Goal: Information Seeking & Learning: Understand process/instructions

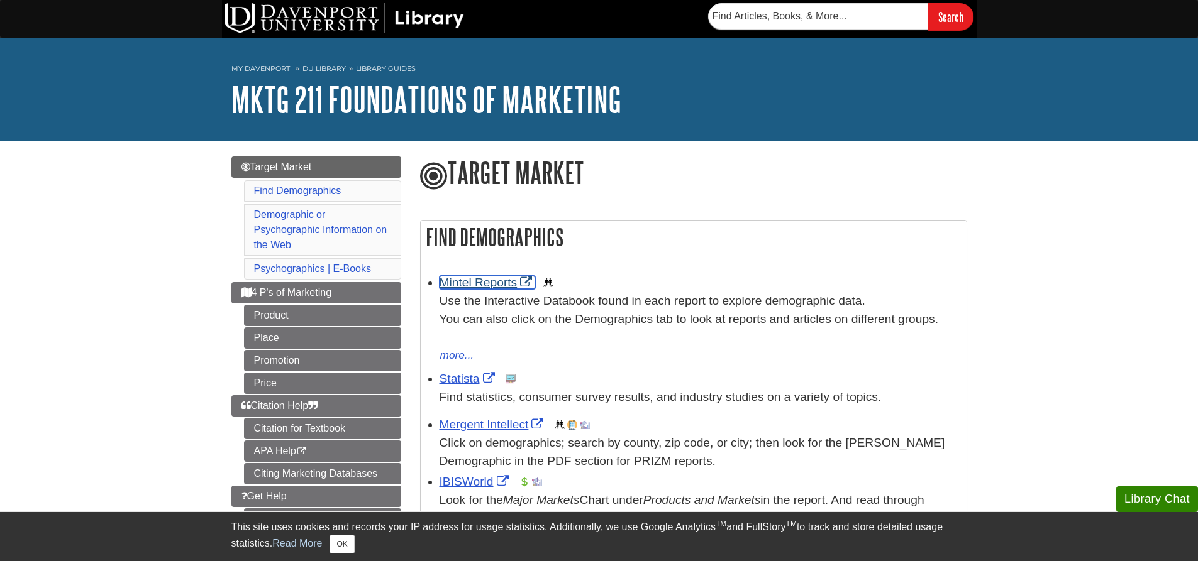
click at [485, 288] on link "Mintel Reports" at bounding box center [487, 282] width 96 height 13
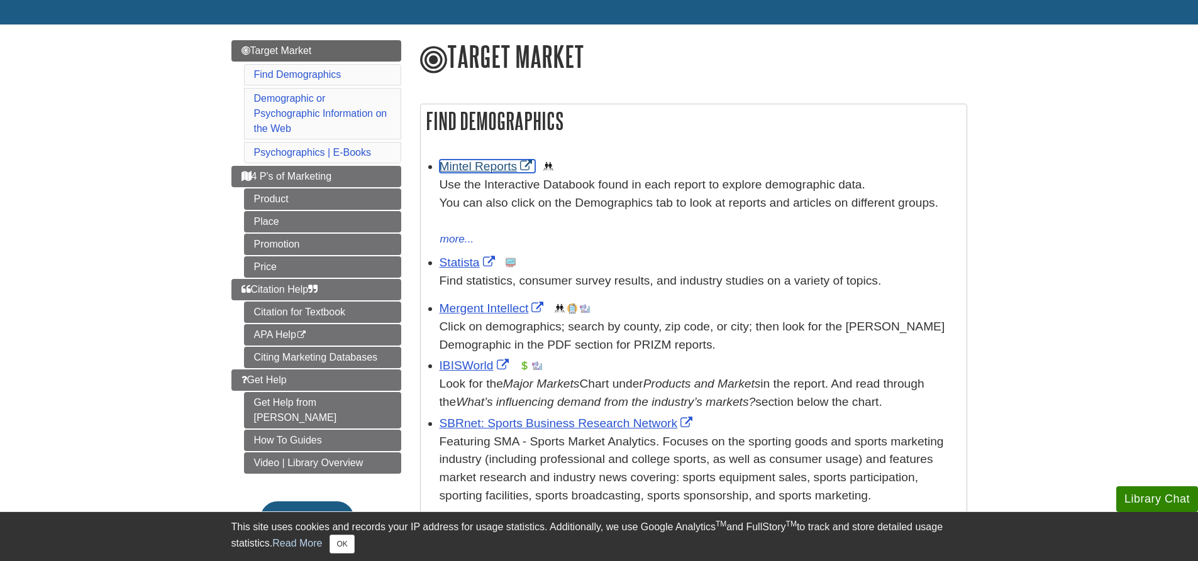
scroll to position [126, 0]
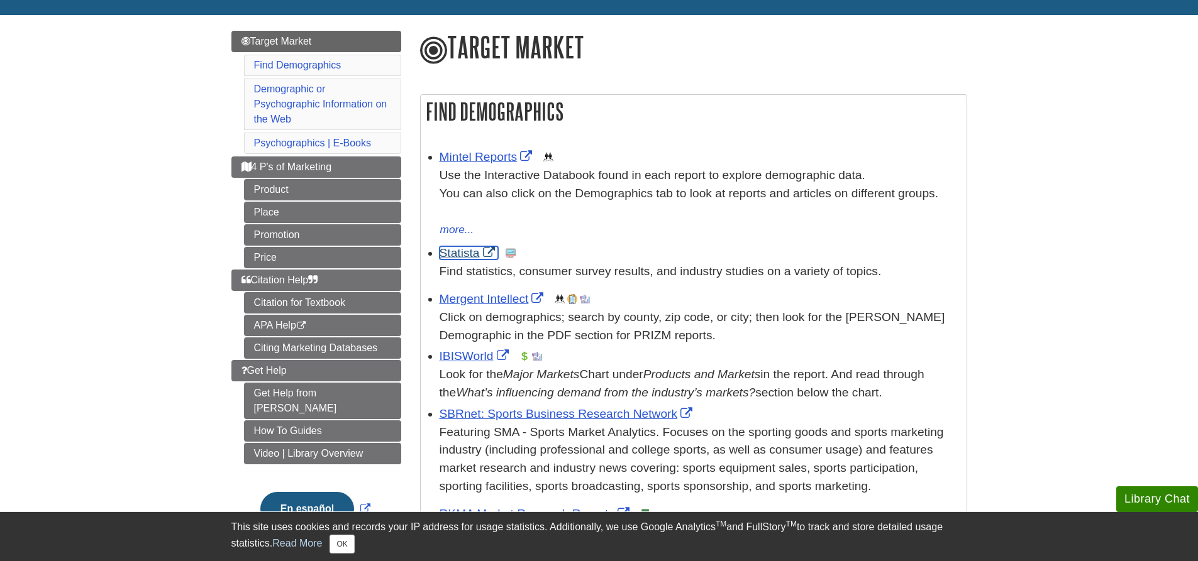
click at [466, 258] on link "Statista" at bounding box center [468, 252] width 58 height 13
click at [481, 358] on link "IBISWorld" at bounding box center [475, 356] width 72 height 13
click at [278, 325] on link "APA Help This link opens in a new window" at bounding box center [322, 325] width 157 height 21
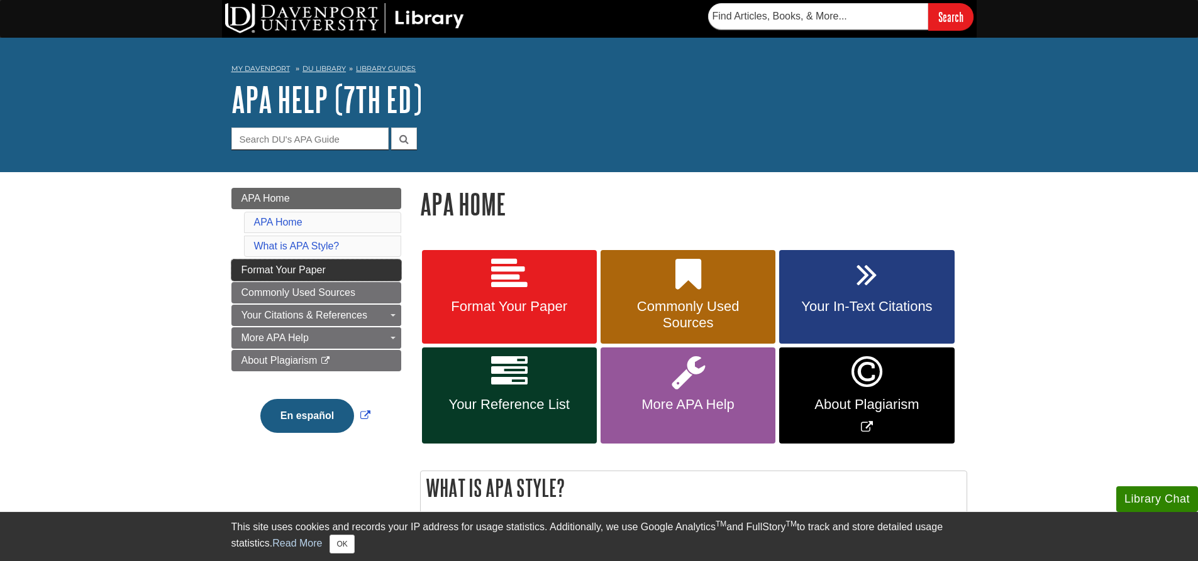
click at [300, 268] on span "Format Your Paper" at bounding box center [283, 270] width 84 height 11
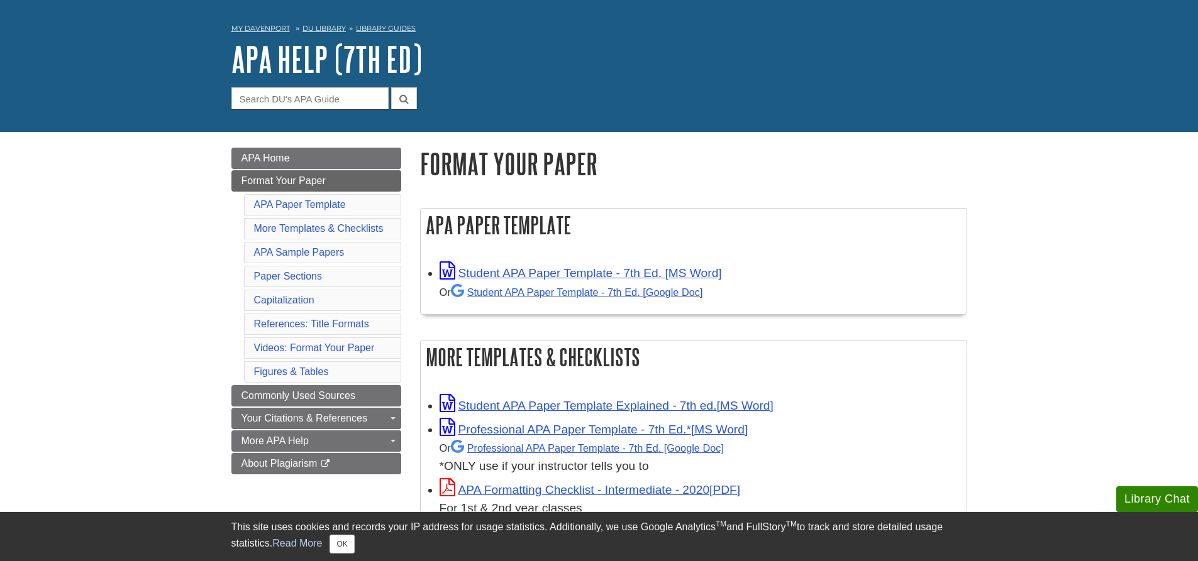
scroll to position [63, 0]
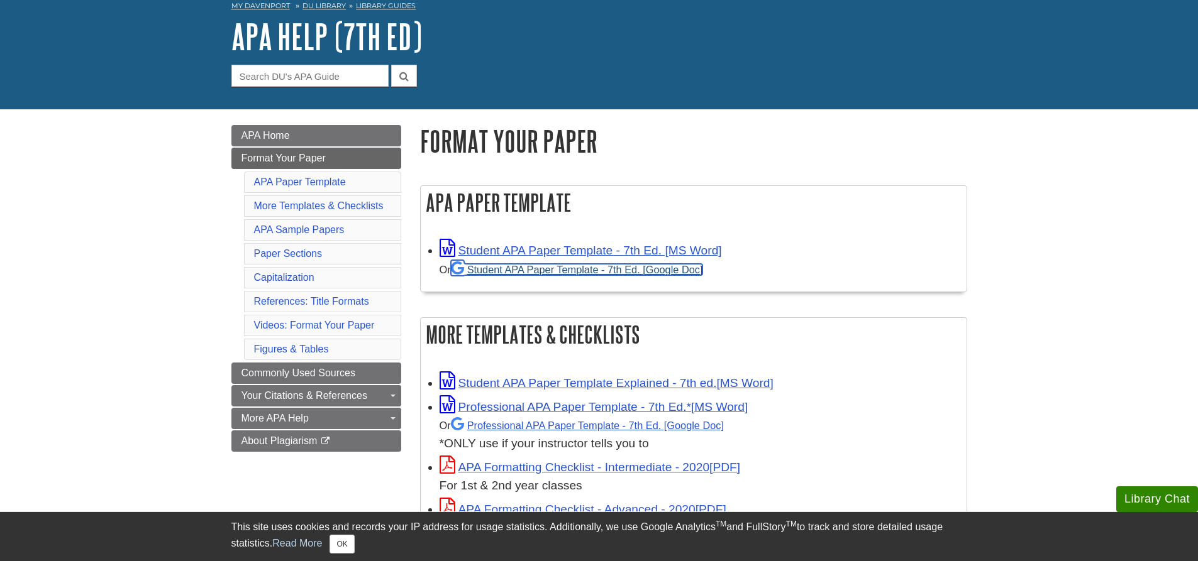
click at [646, 267] on link "Student APA Paper Template - 7th Ed. [Google Doc]" at bounding box center [577, 269] width 252 height 11
